Goal: Transaction & Acquisition: Purchase product/service

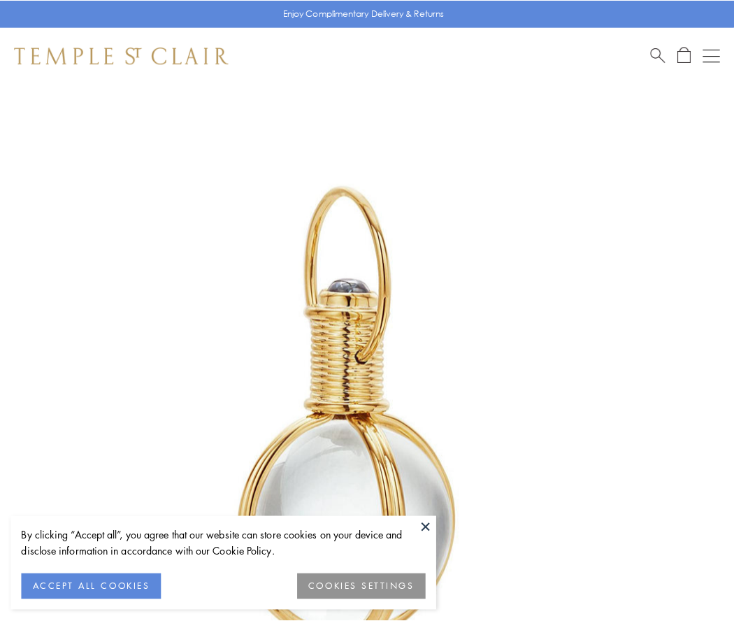
scroll to position [365, 0]
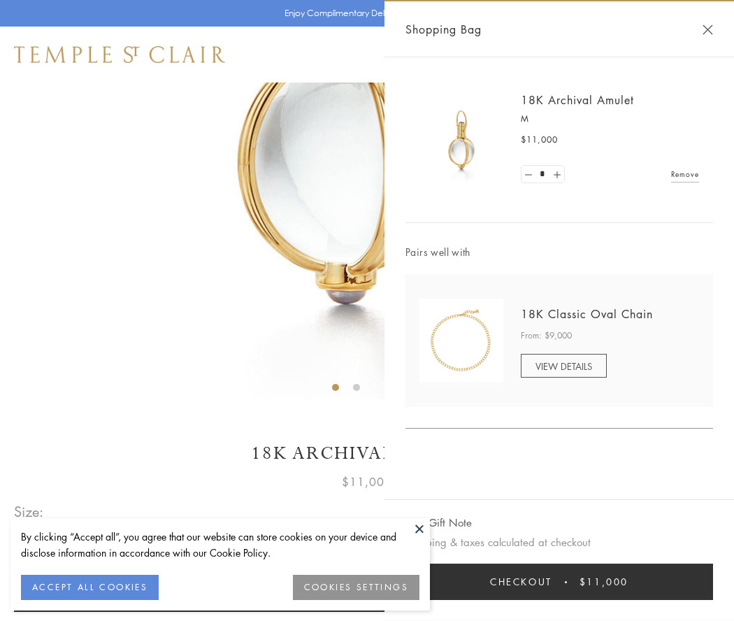
click at [559, 581] on button "Checkout $11,000" at bounding box center [558, 581] width 307 height 36
